Goal: Task Accomplishment & Management: Manage account settings

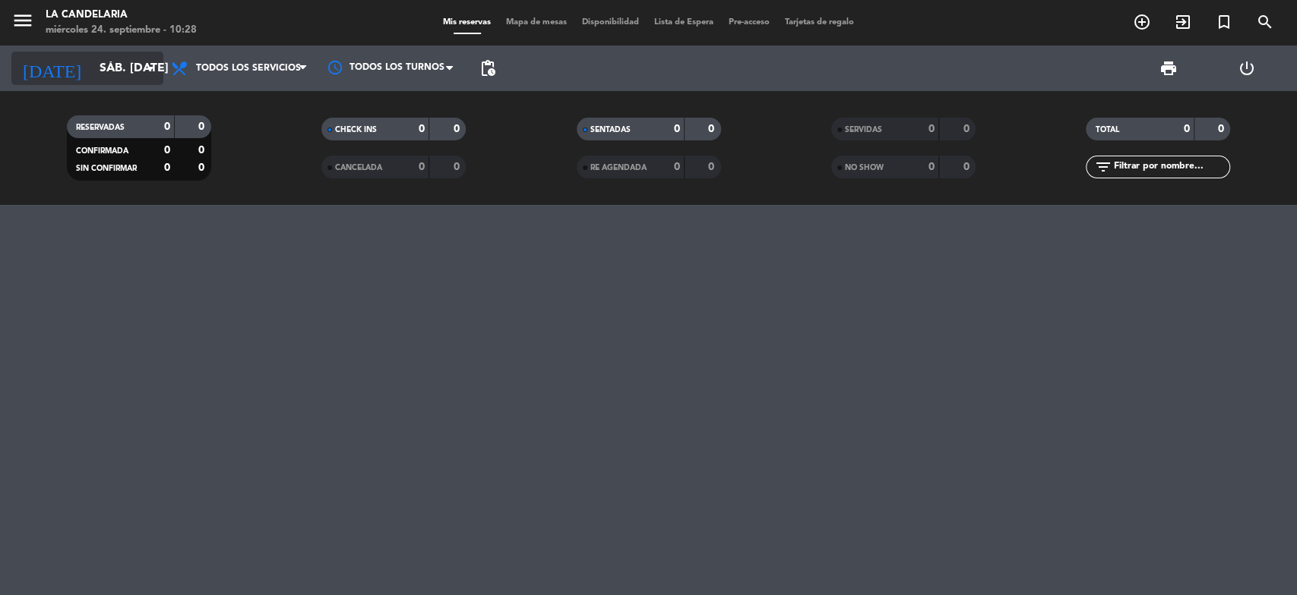
click at [117, 62] on input "sáb. [DATE]" at bounding box center [172, 69] width 160 height 30
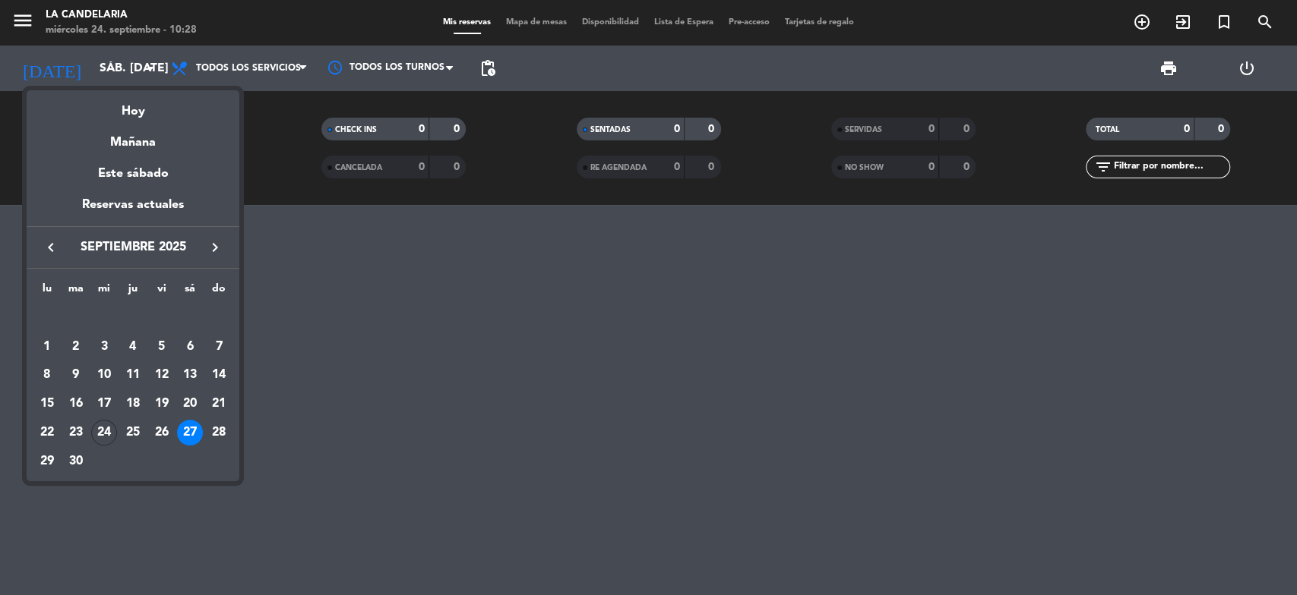
click at [209, 245] on icon "keyboard_arrow_right" at bounding box center [215, 248] width 18 height 18
click at [164, 371] on div "12" at bounding box center [162, 376] width 26 height 26
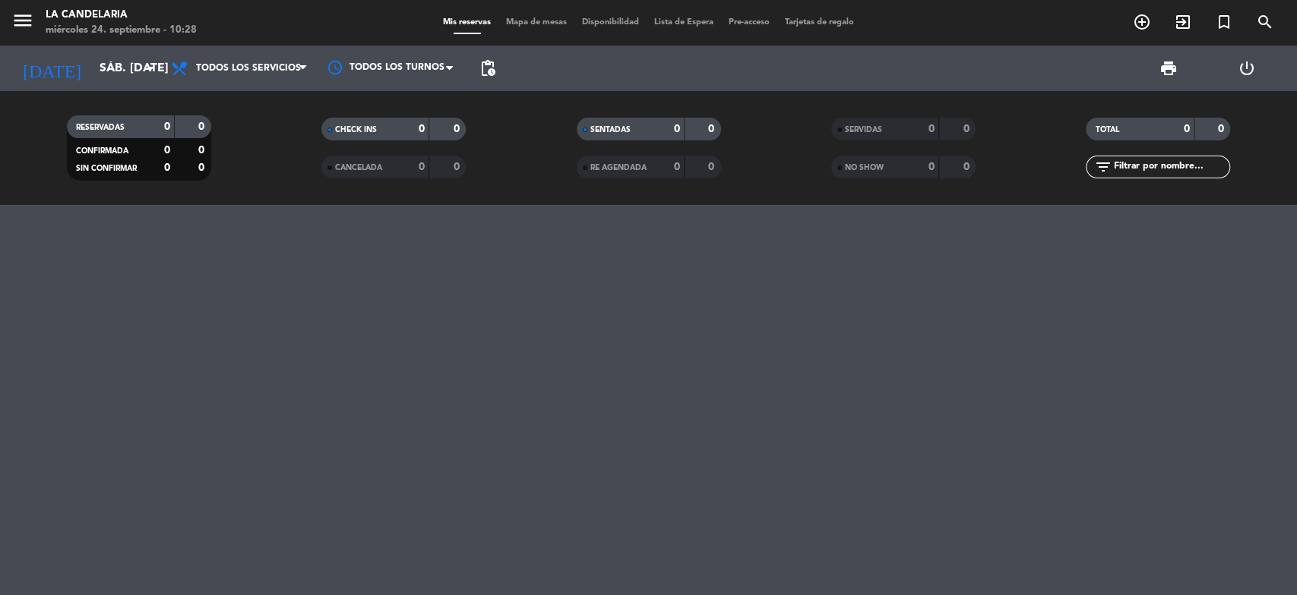
type input "vie. 12 dic."
click at [1217, 22] on icon "turned_in_not" at bounding box center [1224, 22] width 18 height 18
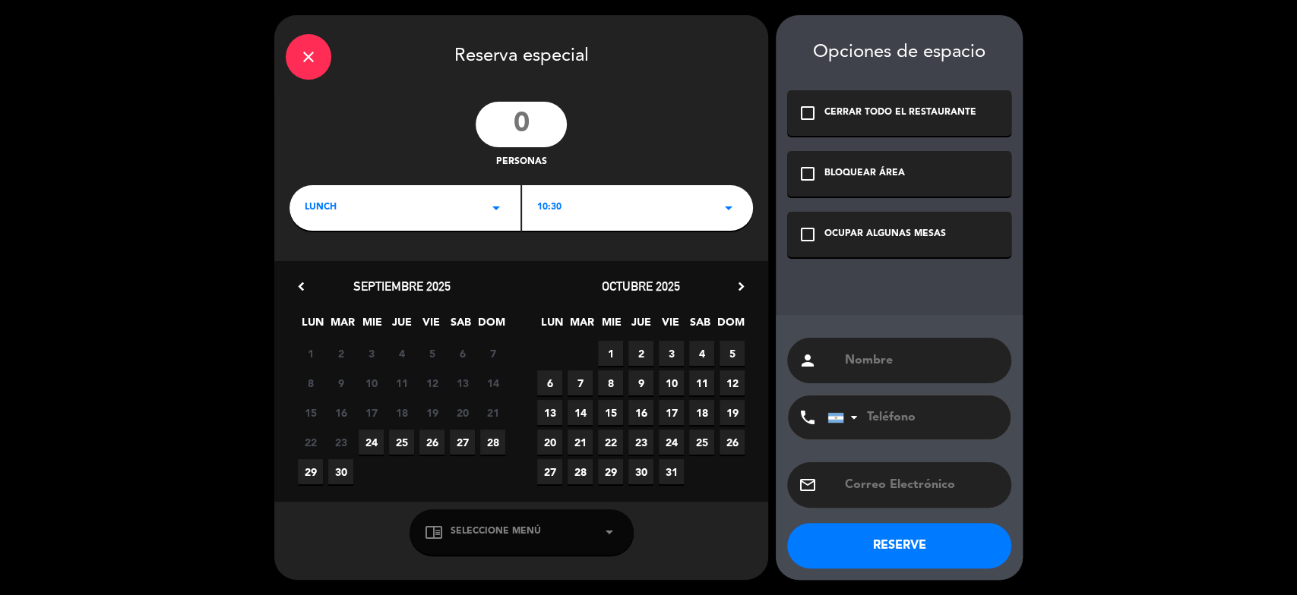
click at [513, 122] on input "number" at bounding box center [520, 125] width 91 height 46
type input "50"
click at [851, 361] on input "text" at bounding box center [921, 360] width 156 height 21
type input "G"
type input "ZBV ABOGADOS"
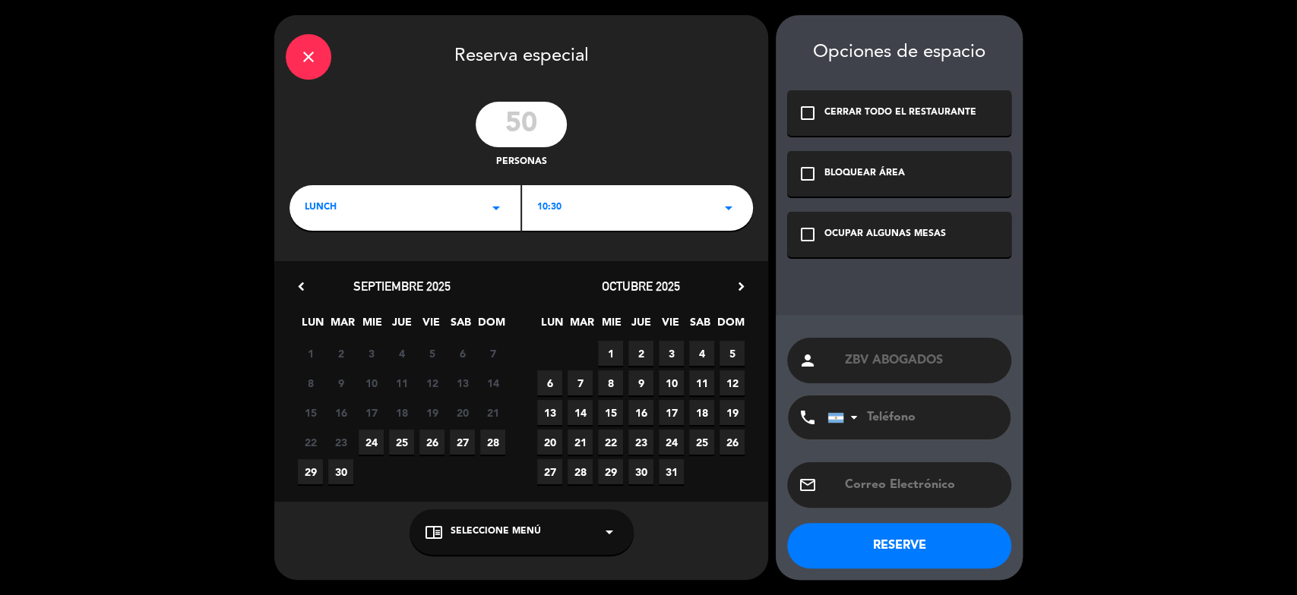
click at [922, 422] on input "tel" at bounding box center [910, 418] width 167 height 44
click at [905, 483] on input "text" at bounding box center [921, 485] width 156 height 21
type input "C"
type input "[EMAIL_ADDRESS][DOMAIN_NAME]"
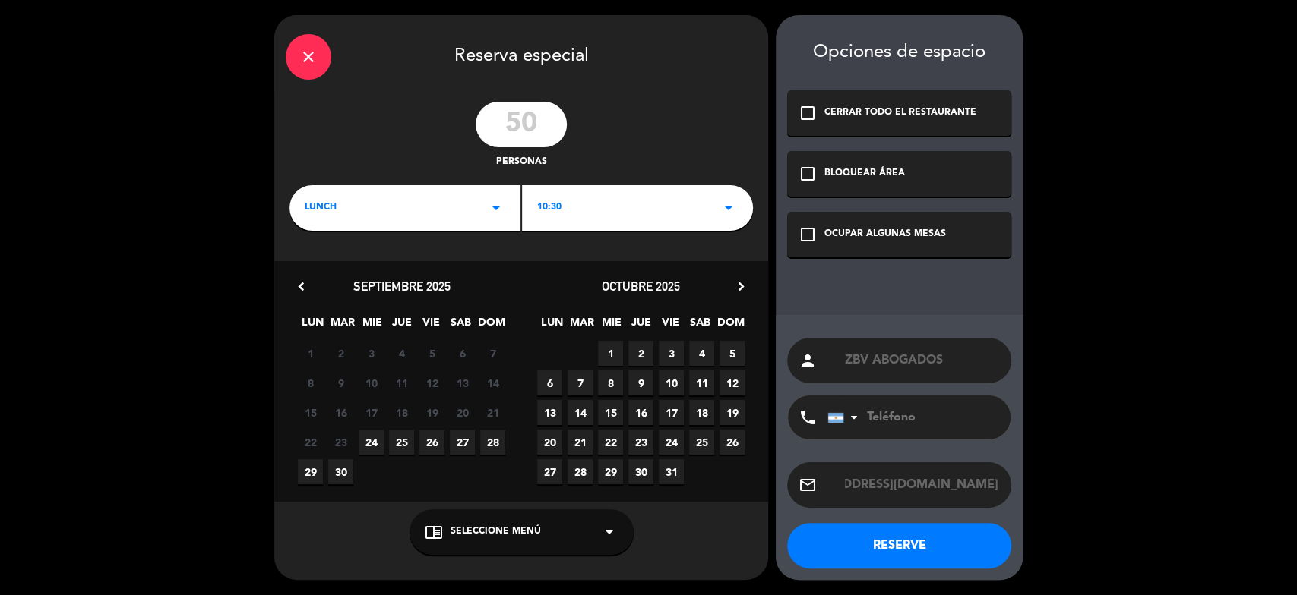
click at [611, 532] on icon "arrow_drop_down" at bounding box center [609, 532] width 18 height 18
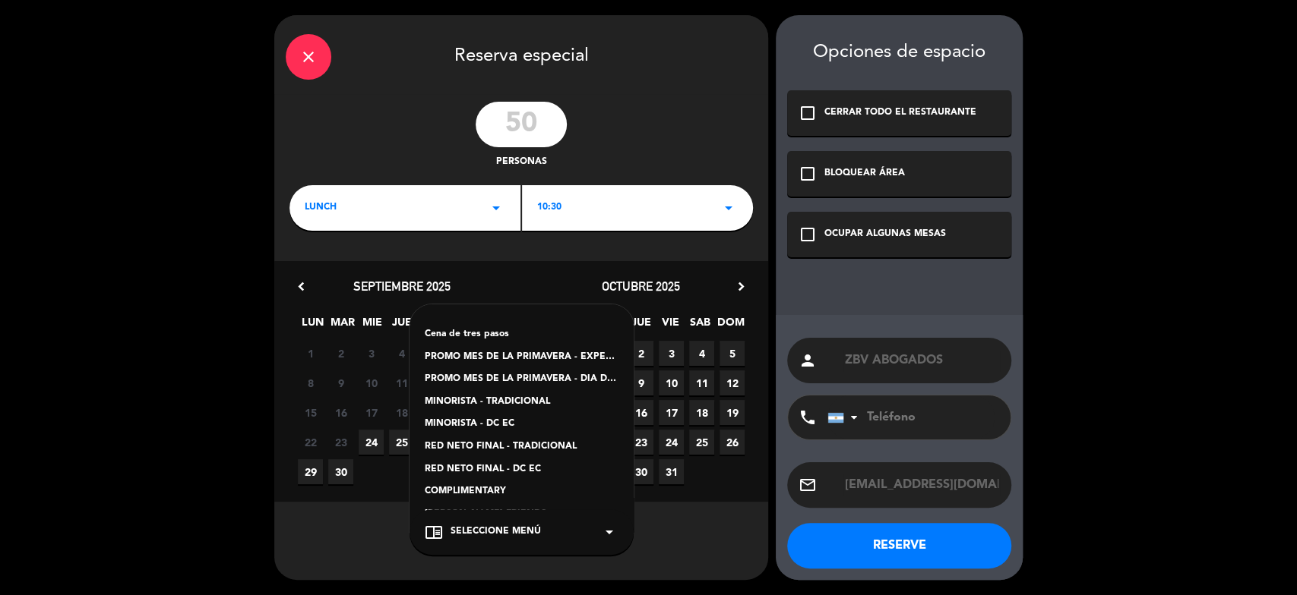
click at [608, 527] on icon "arrow_drop_down" at bounding box center [609, 532] width 18 height 18
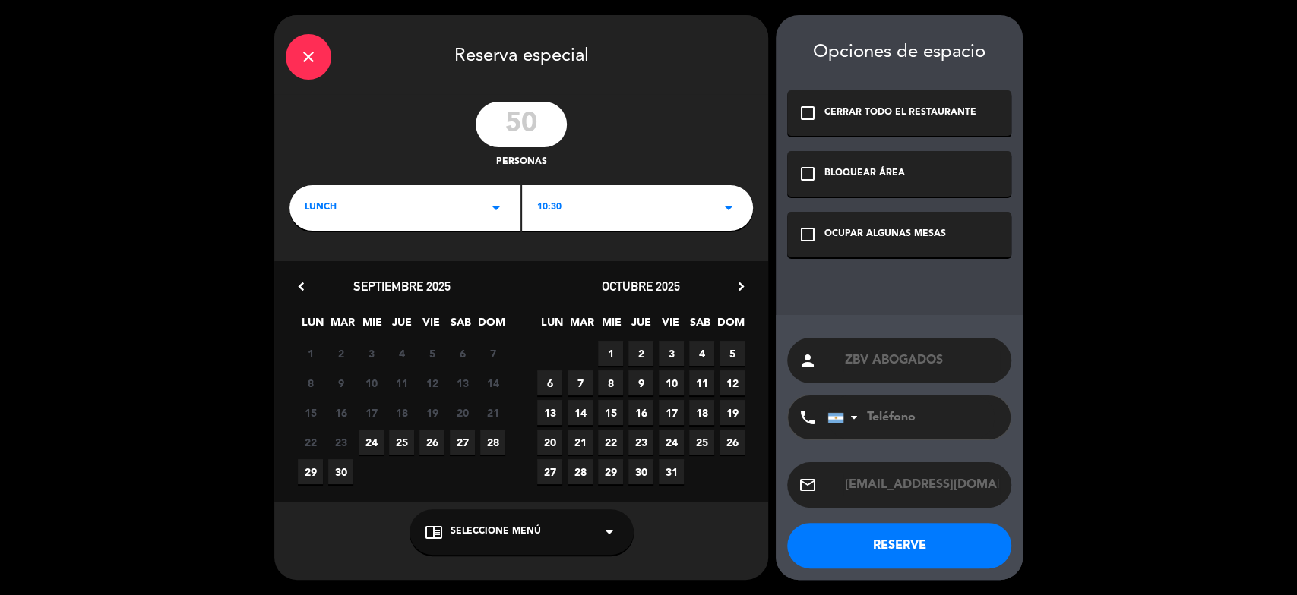
click at [504, 529] on span "Seleccione Menú" at bounding box center [495, 532] width 90 height 15
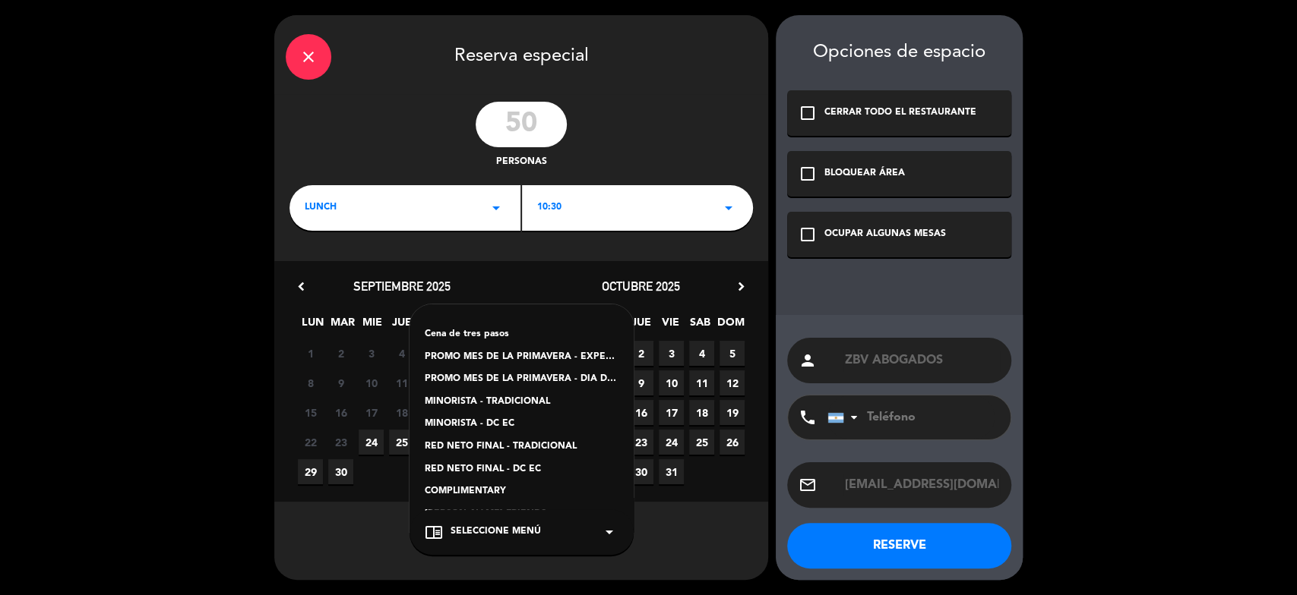
click at [608, 530] on icon "arrow_drop_down" at bounding box center [609, 532] width 18 height 18
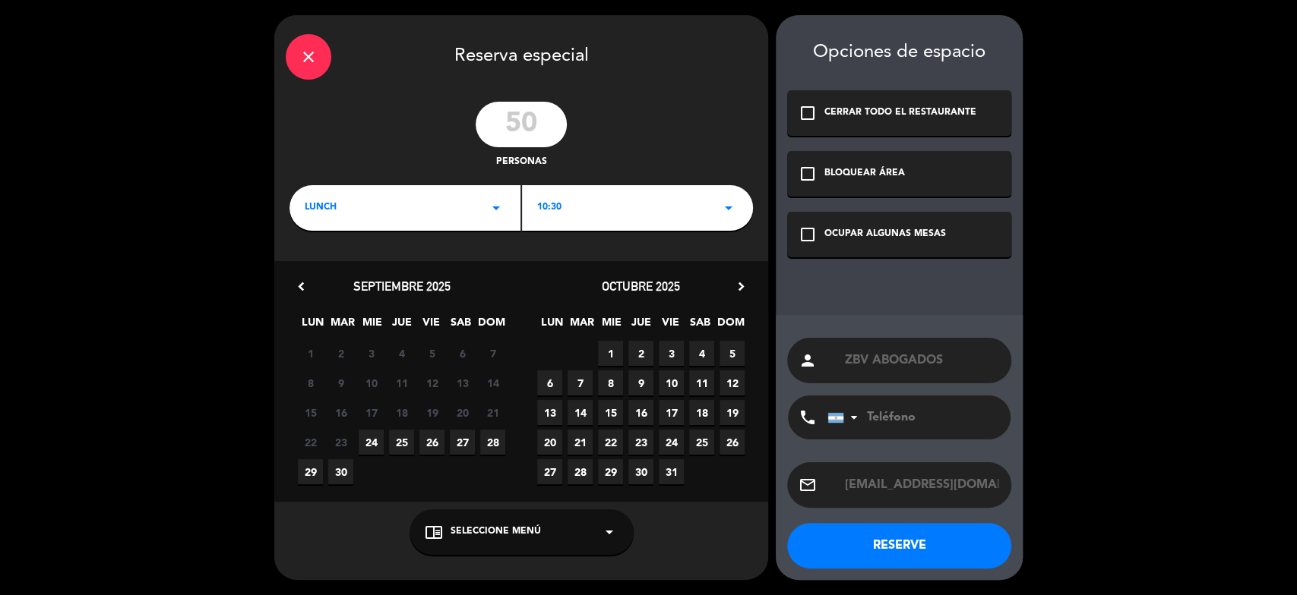
click at [608, 530] on icon "arrow_drop_down" at bounding box center [609, 532] width 18 height 18
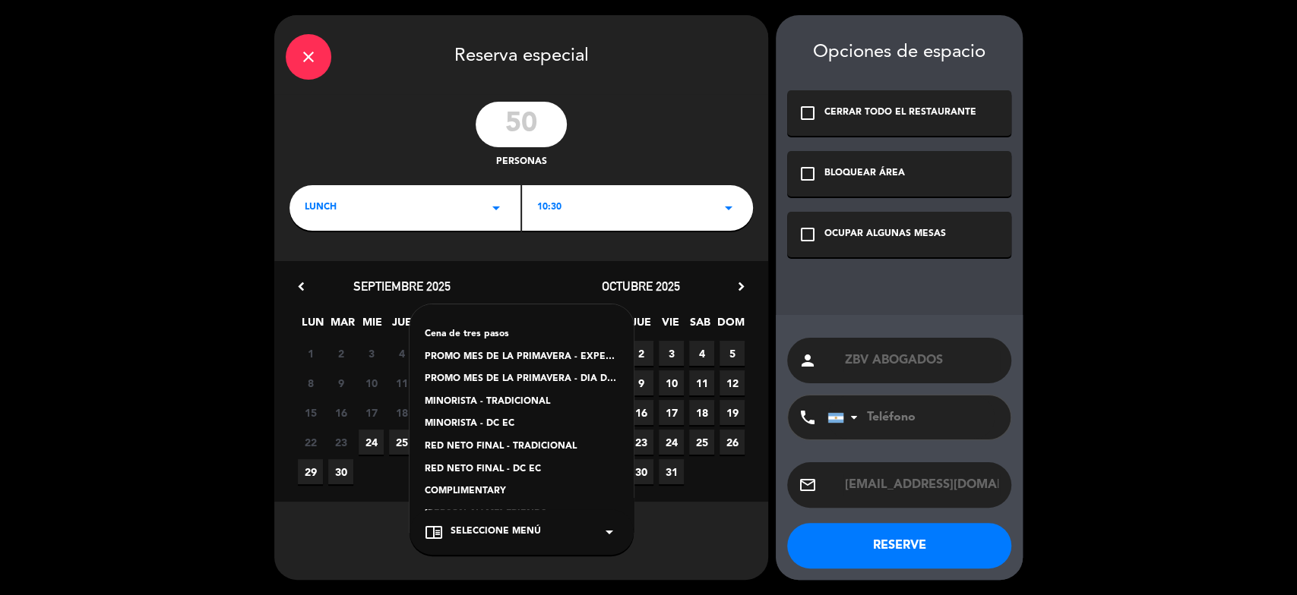
click at [589, 468] on div "RED NETO FINAL - DC EC" at bounding box center [522, 470] width 194 height 15
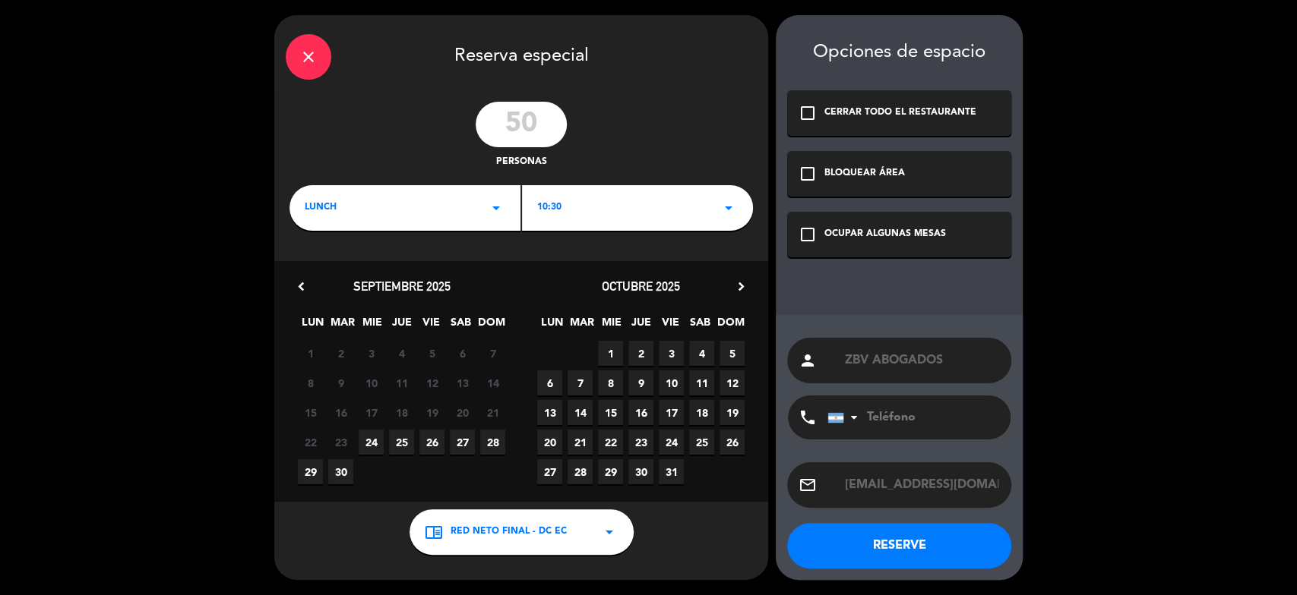
click at [616, 529] on icon "arrow_drop_down" at bounding box center [609, 532] width 18 height 18
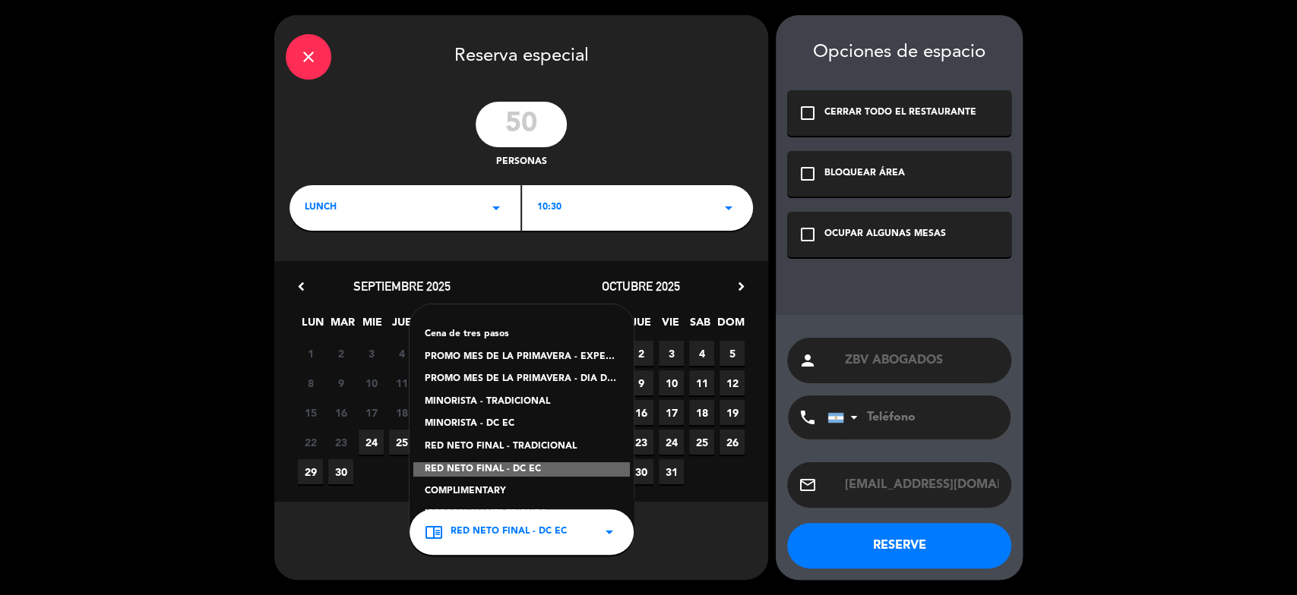
click at [586, 321] on div "Cena de tres pasos PROMO MES DE LA PRIMAVERA - EXPERIENCIA [PERSON_NAME] PROMO …" at bounding box center [521, 419] width 224 height 228
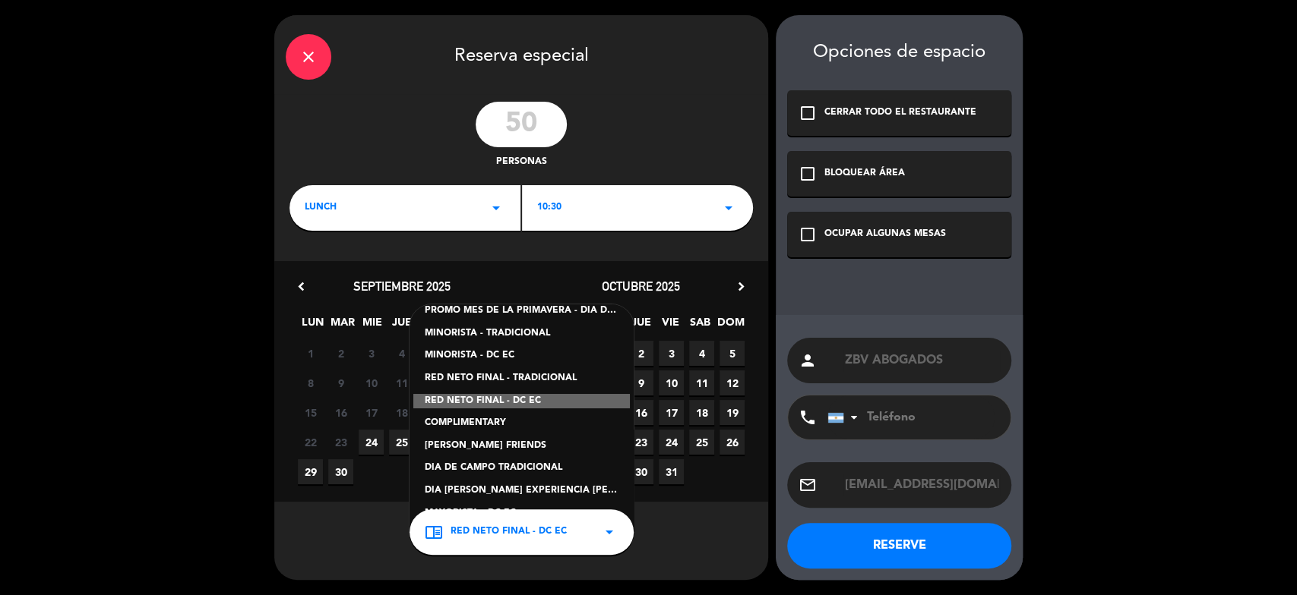
scroll to position [101, 0]
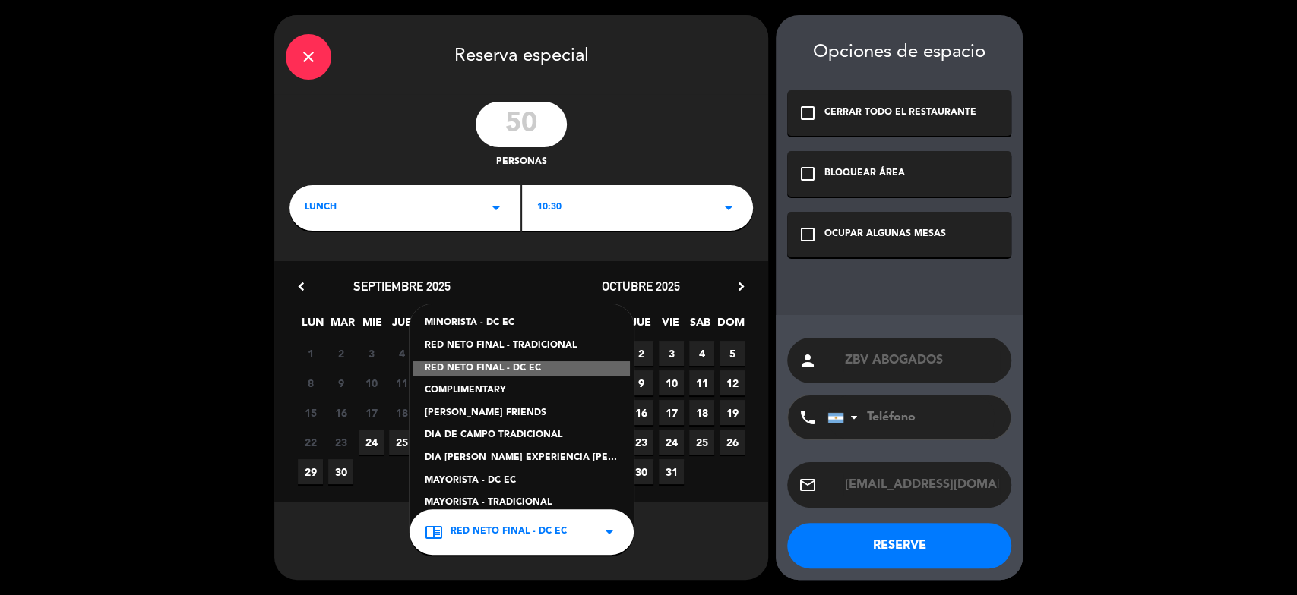
click at [516, 412] on div "[PERSON_NAME] FRIENDS" at bounding box center [522, 413] width 194 height 15
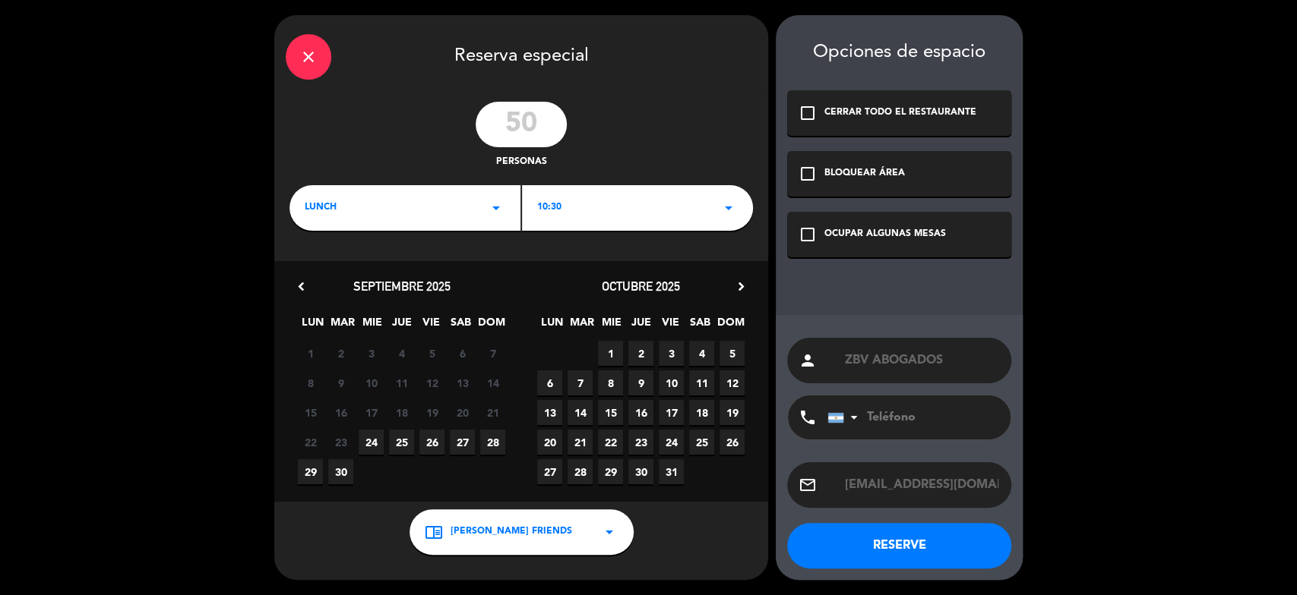
click at [743, 286] on icon "chevron_right" at bounding box center [741, 287] width 16 height 16
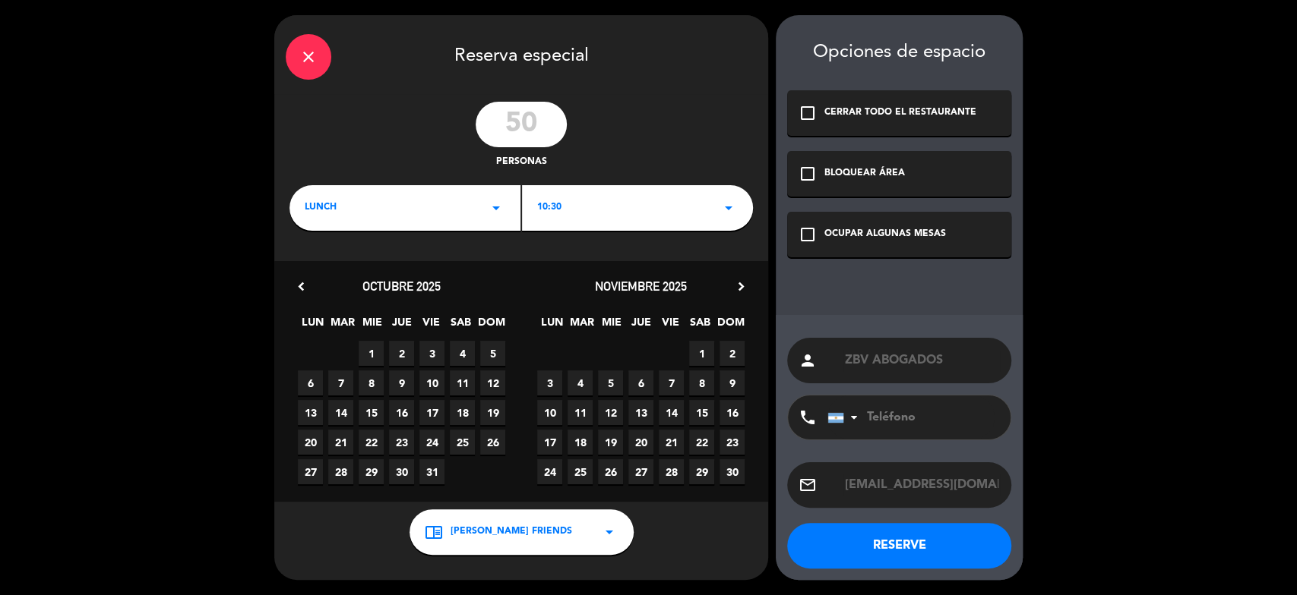
click at [743, 286] on icon "chevron_right" at bounding box center [741, 287] width 16 height 16
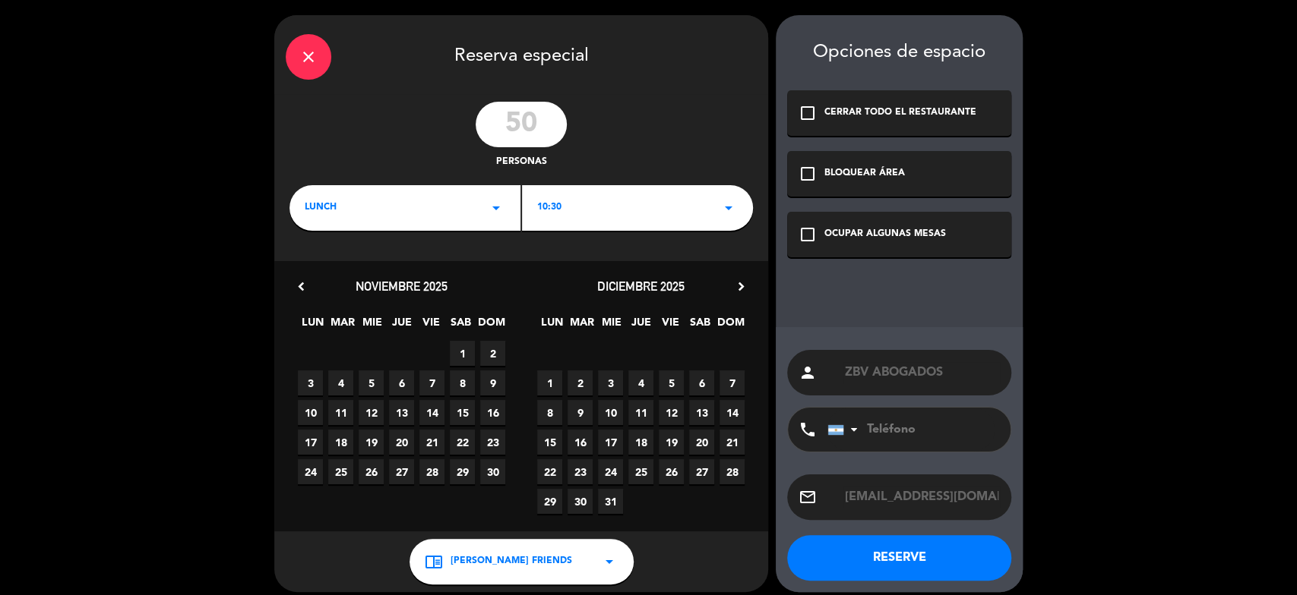
click at [679, 412] on span "12" at bounding box center [671, 412] width 25 height 25
click at [805, 231] on icon "check_box_outline_blank" at bounding box center [807, 235] width 18 height 18
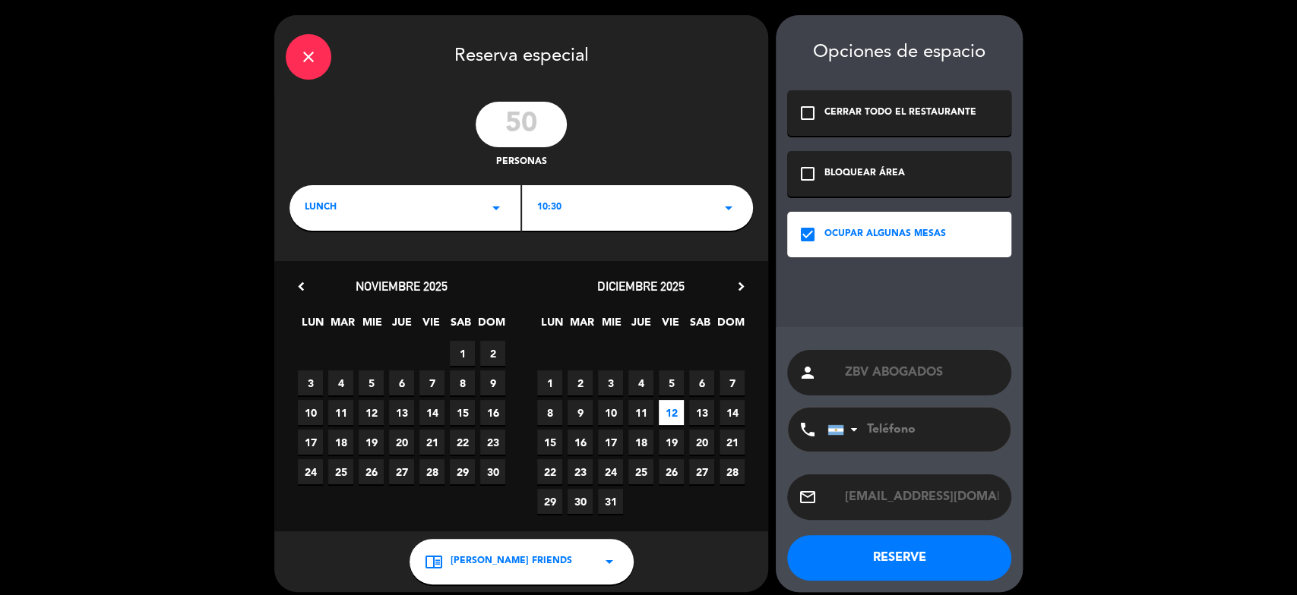
click at [906, 551] on button "RESERVE" at bounding box center [899, 558] width 224 height 46
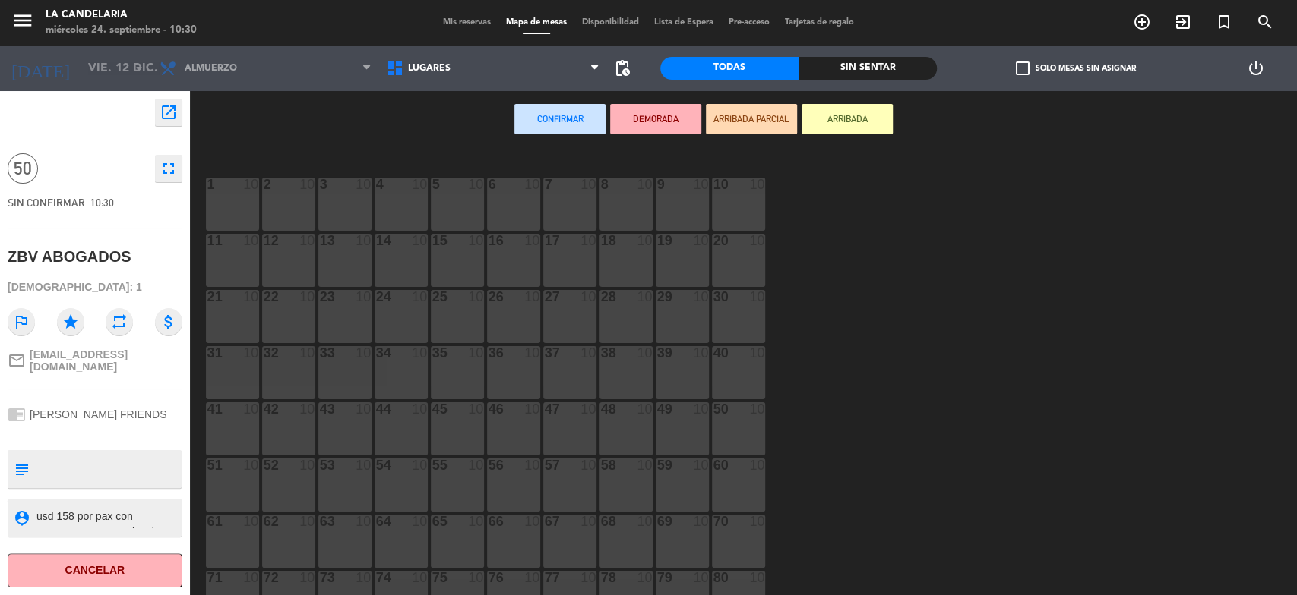
click at [682, 215] on div "9 10" at bounding box center [682, 204] width 53 height 53
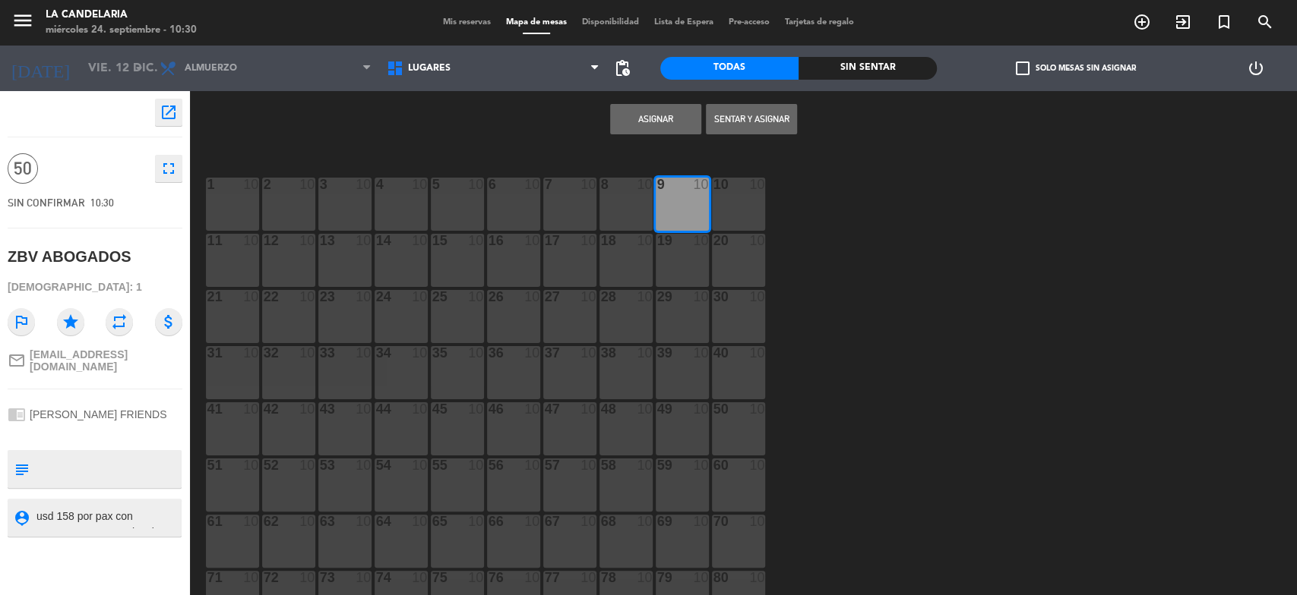
click at [682, 215] on div "9 10" at bounding box center [682, 204] width 53 height 53
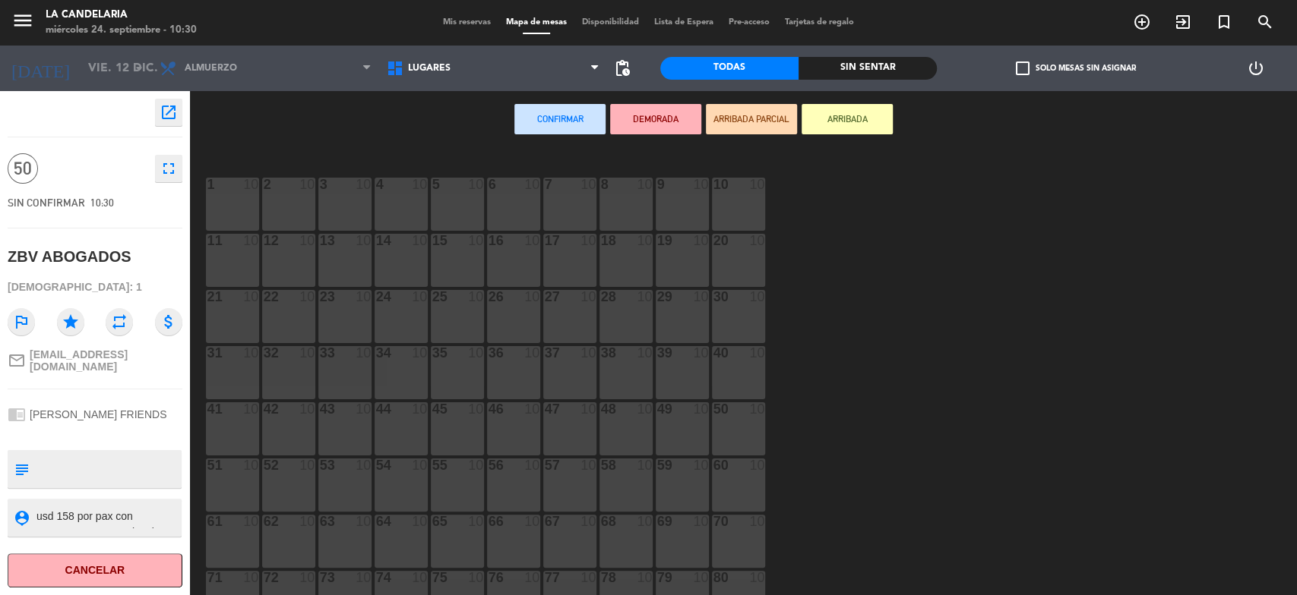
click at [722, 213] on div "10 10" at bounding box center [738, 204] width 53 height 53
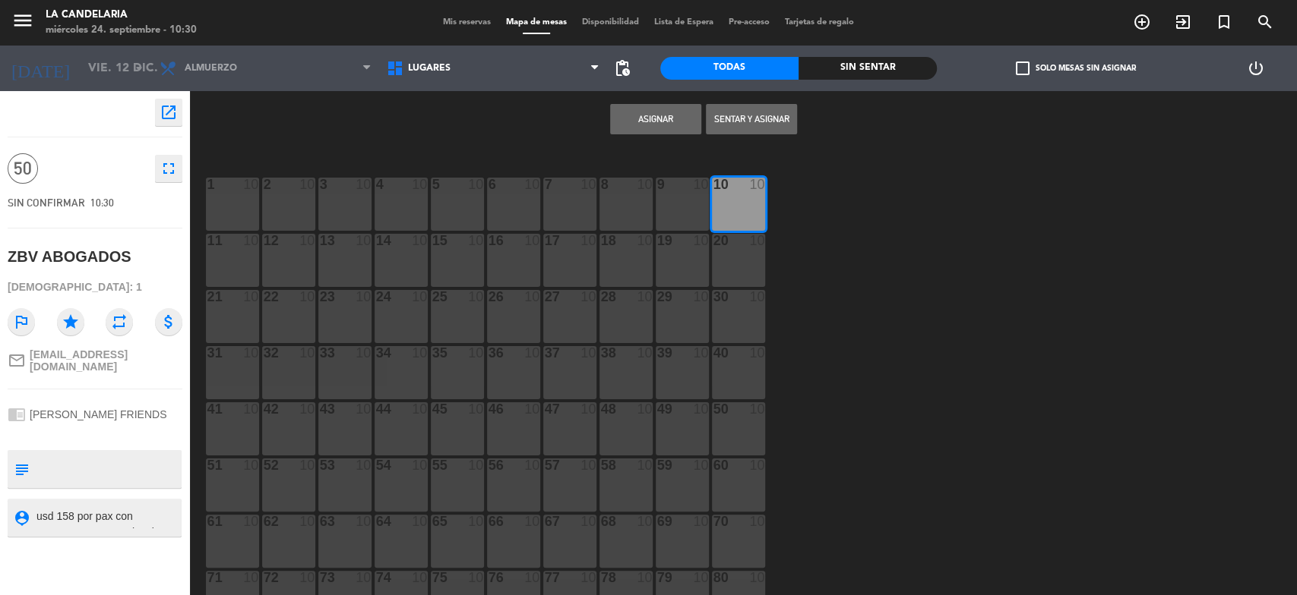
click at [727, 254] on div "20 10" at bounding box center [738, 260] width 53 height 53
click at [733, 315] on div "30 10" at bounding box center [738, 316] width 53 height 53
click at [1025, 65] on span "check_box_outline_blank" at bounding box center [1022, 69] width 14 height 14
click at [1075, 68] on input "check_box_outline_blank Solo mesas sin asignar" at bounding box center [1075, 68] width 0 height 0
click at [49, 513] on textarea at bounding box center [107, 518] width 145 height 19
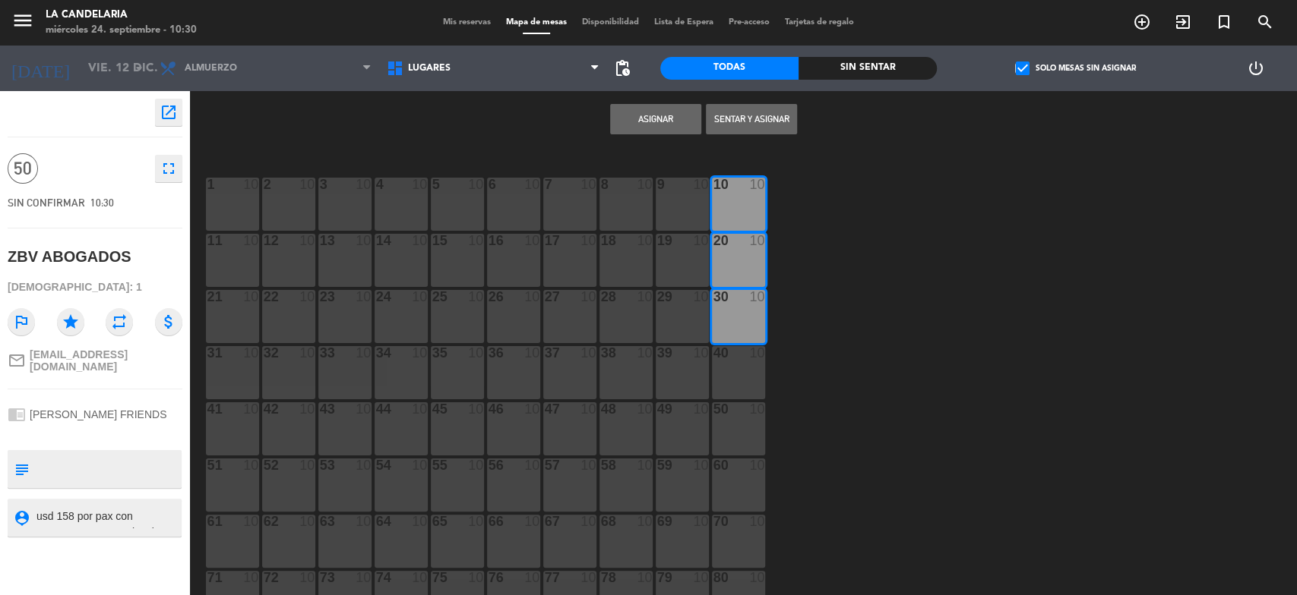
click at [64, 509] on textarea at bounding box center [107, 518] width 145 height 19
click at [115, 509] on textarea at bounding box center [107, 518] width 145 height 19
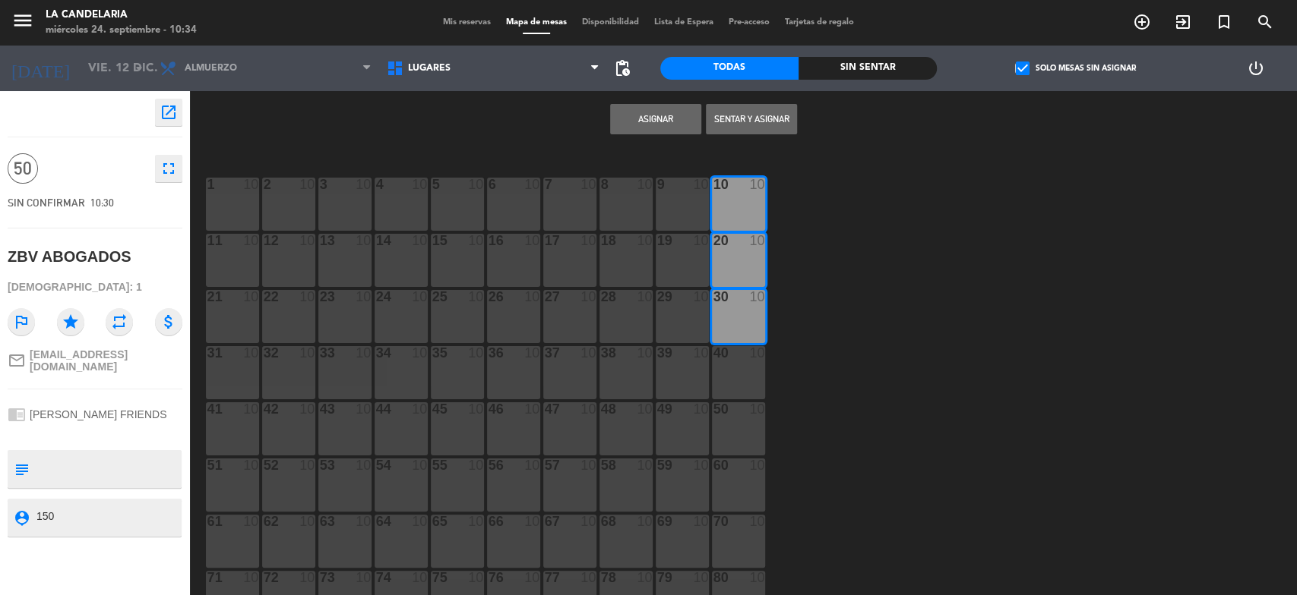
click at [46, 509] on textarea at bounding box center [107, 518] width 145 height 19
click at [89, 542] on div "open_in_new 50 fullscreen SIN CONFIRMAR 10:30 ZBV ABOGADOS Visitas: 1 outlined_…" at bounding box center [95, 343] width 190 height 504
click at [68, 509] on textarea at bounding box center [107, 518] width 145 height 19
click at [53, 509] on textarea at bounding box center [107, 518] width 145 height 19
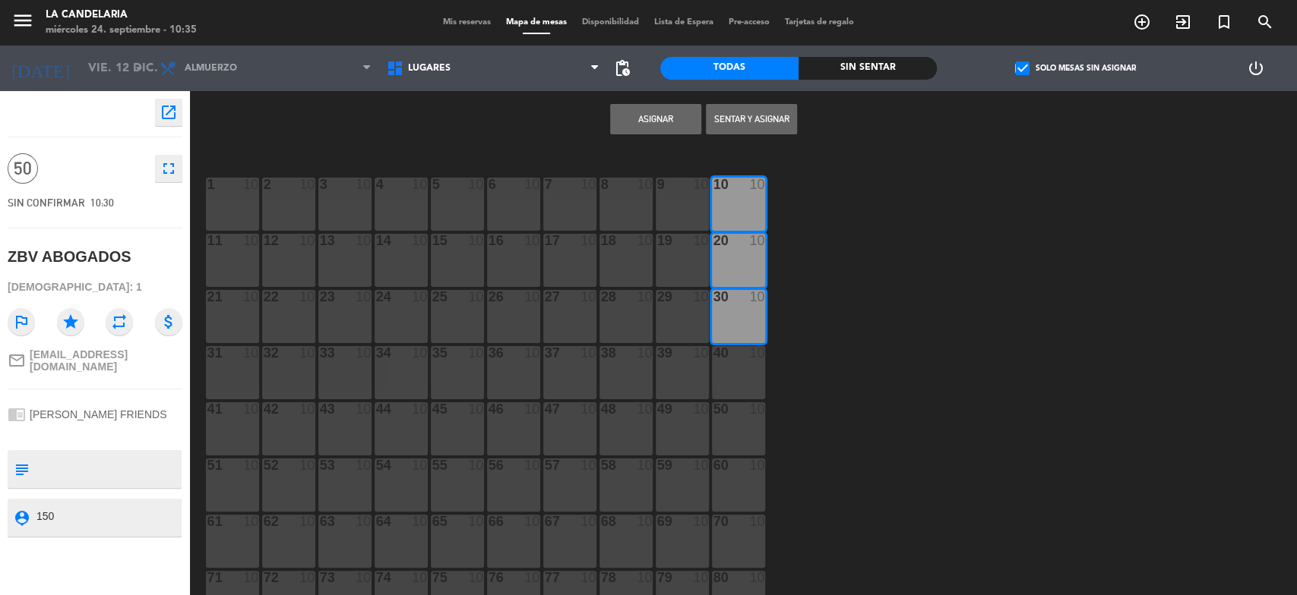
click at [46, 509] on textarea at bounding box center [107, 518] width 145 height 19
click at [49, 509] on textarea at bounding box center [107, 518] width 145 height 19
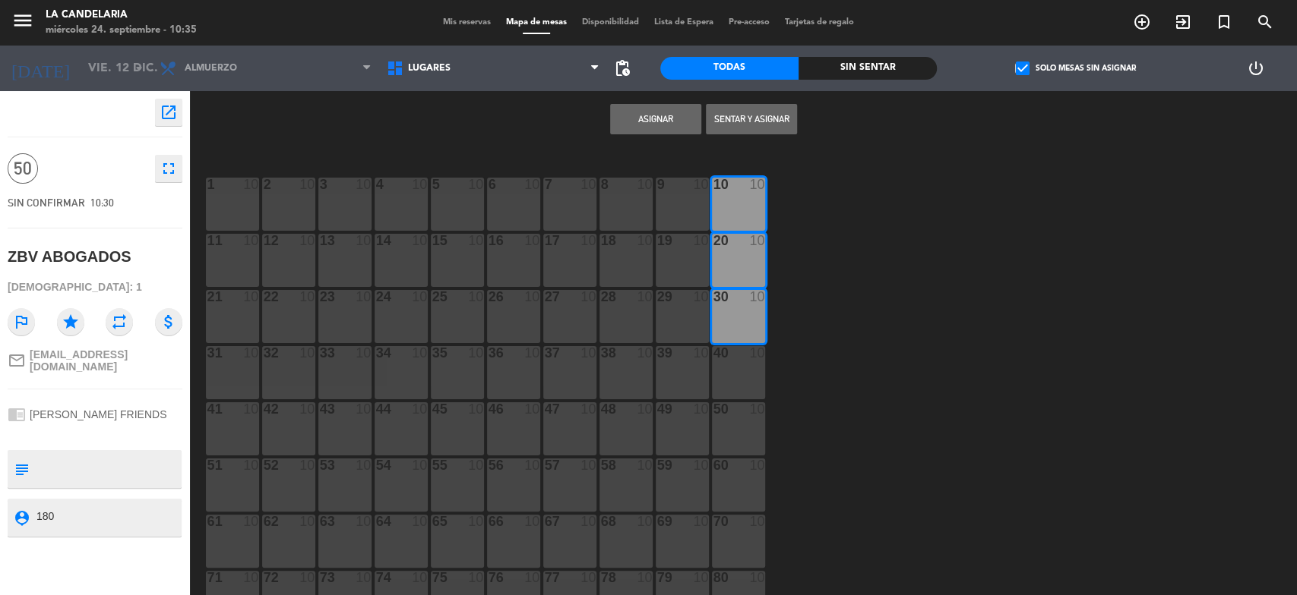
scroll to position [2, 0]
type textarea "1"
click at [49, 517] on textarea at bounding box center [107, 518] width 145 height 19
drag, startPoint x: 48, startPoint y: 526, endPoint x: 61, endPoint y: 526, distance: 12.9
click at [61, 526] on div at bounding box center [107, 518] width 145 height 38
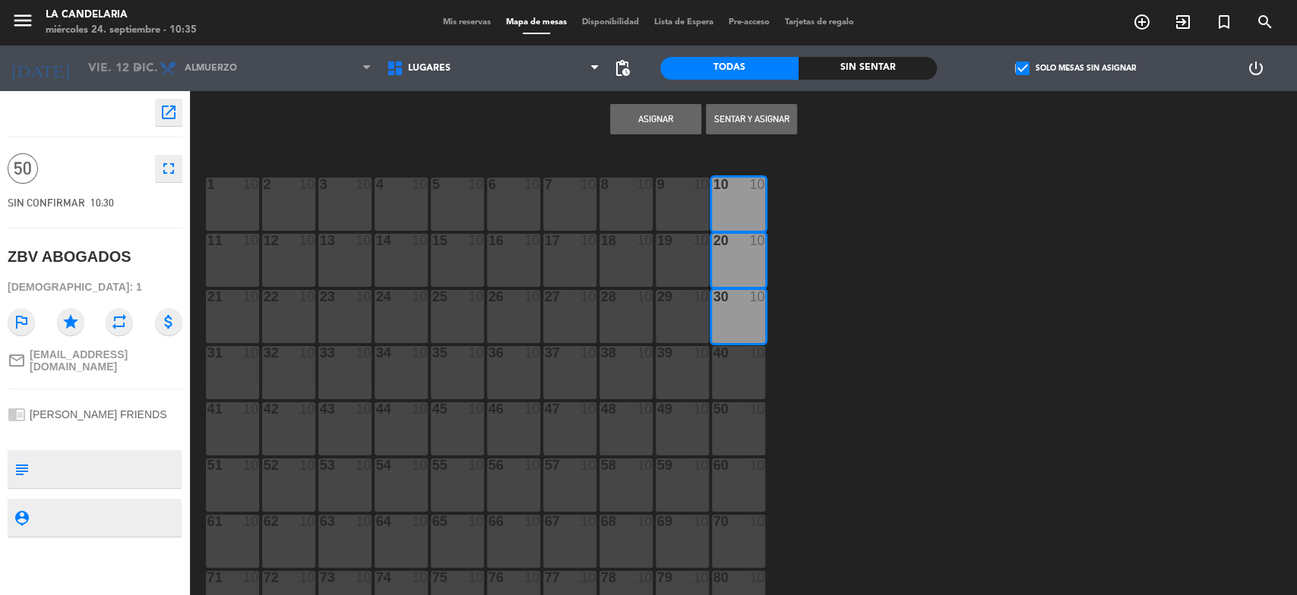
click at [69, 509] on textarea at bounding box center [107, 518] width 145 height 19
type textarea "85000 por pax"
click at [675, 120] on button "Asignar" at bounding box center [655, 119] width 91 height 30
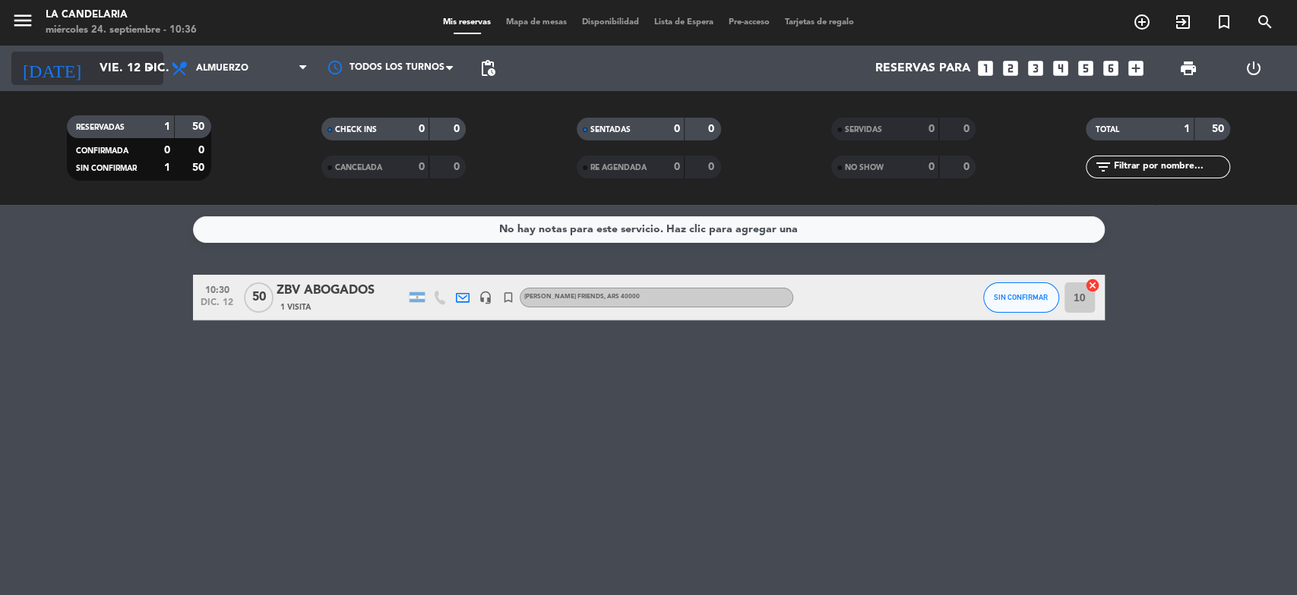
click at [114, 66] on input "vie. 12 dic." at bounding box center [172, 69] width 160 height 30
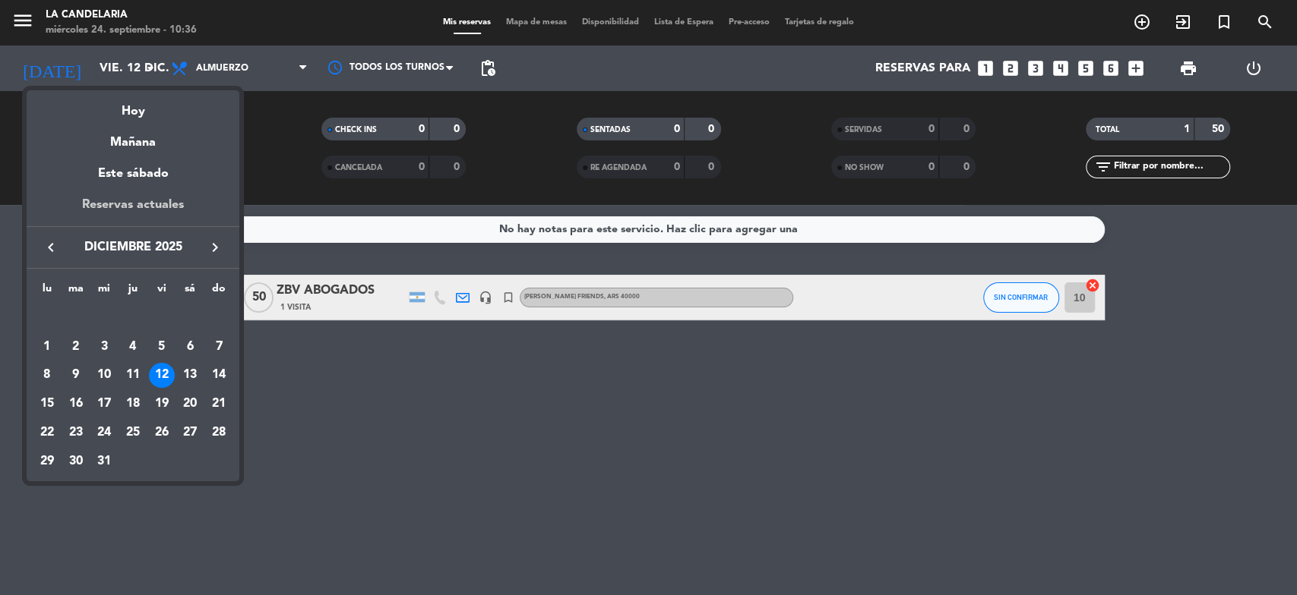
click at [137, 201] on div "Reservas actuales" at bounding box center [133, 210] width 213 height 31
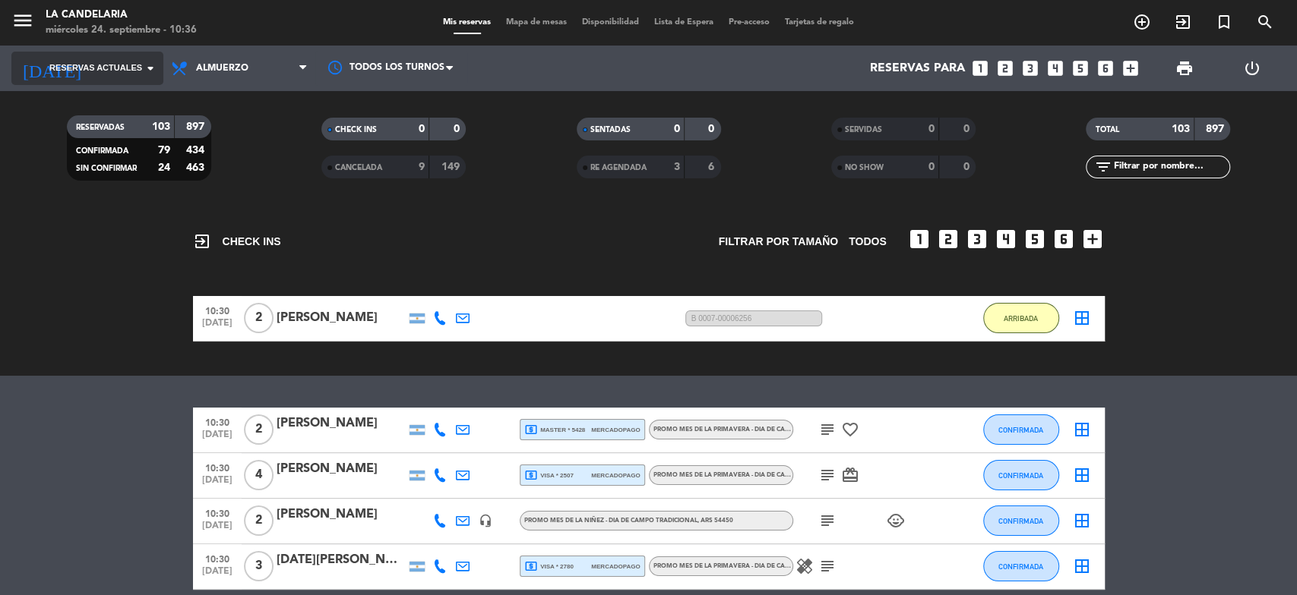
click at [67, 65] on span "Reservas actuales" at bounding box center [95, 69] width 93 height 14
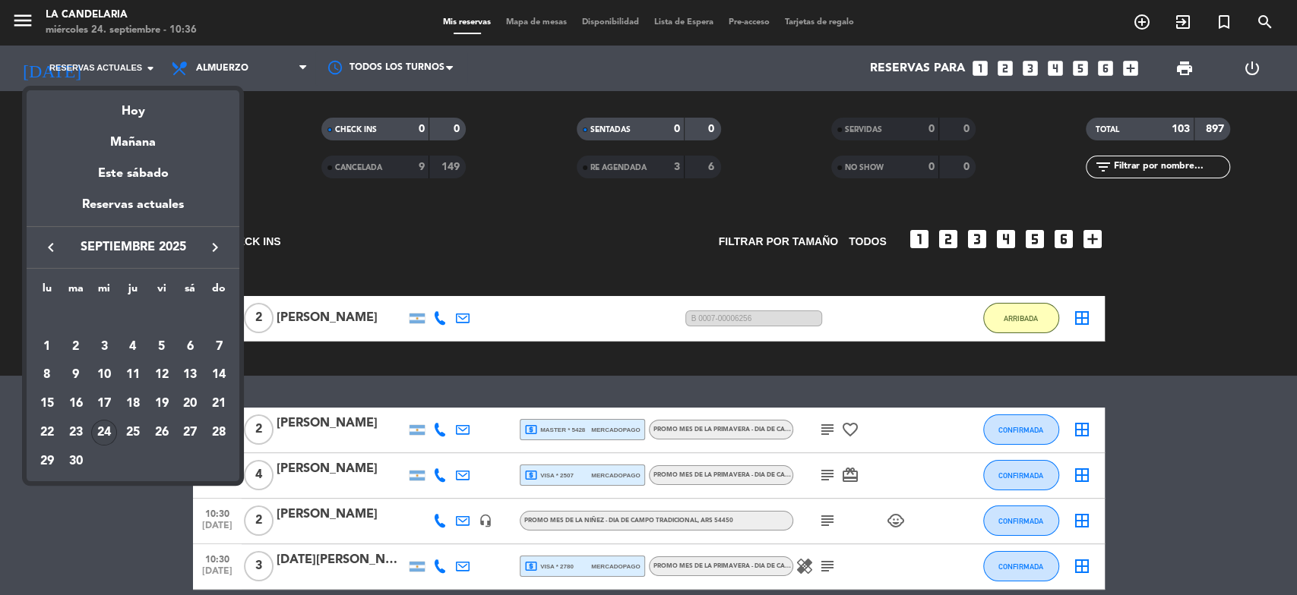
click at [214, 248] on icon "keyboard_arrow_right" at bounding box center [215, 248] width 18 height 18
click at [216, 249] on icon "keyboard_arrow_right" at bounding box center [215, 248] width 18 height 18
click at [160, 372] on div "12" at bounding box center [162, 376] width 26 height 26
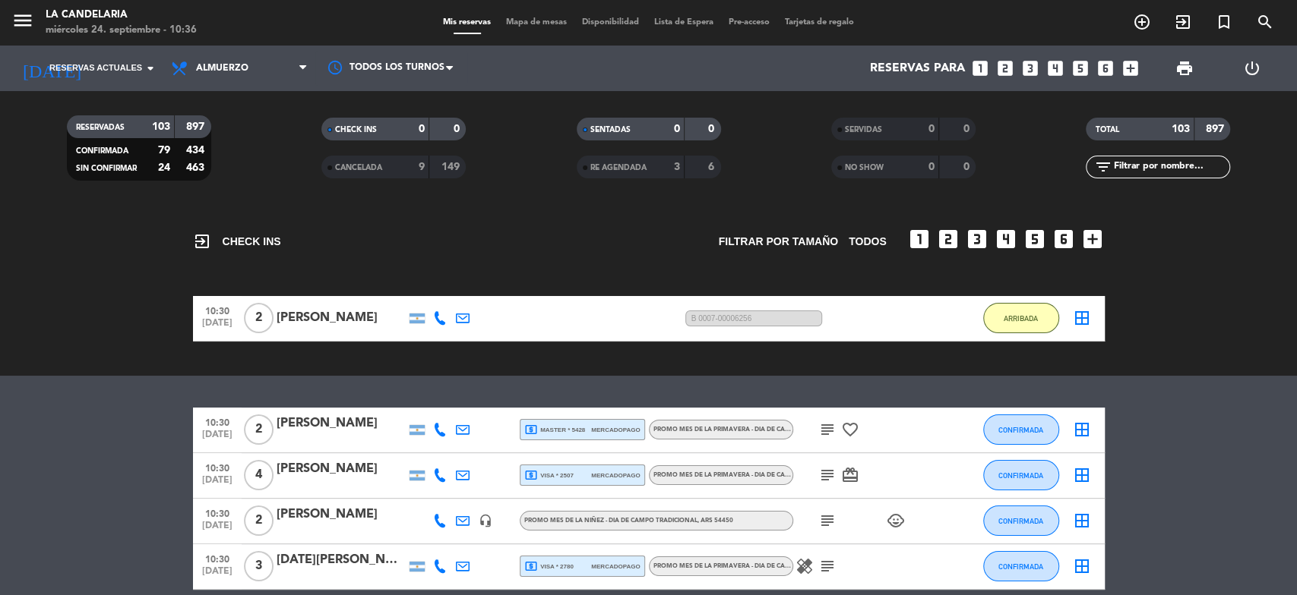
type input "vie. 12 dic."
